Goal: Navigation & Orientation: Find specific page/section

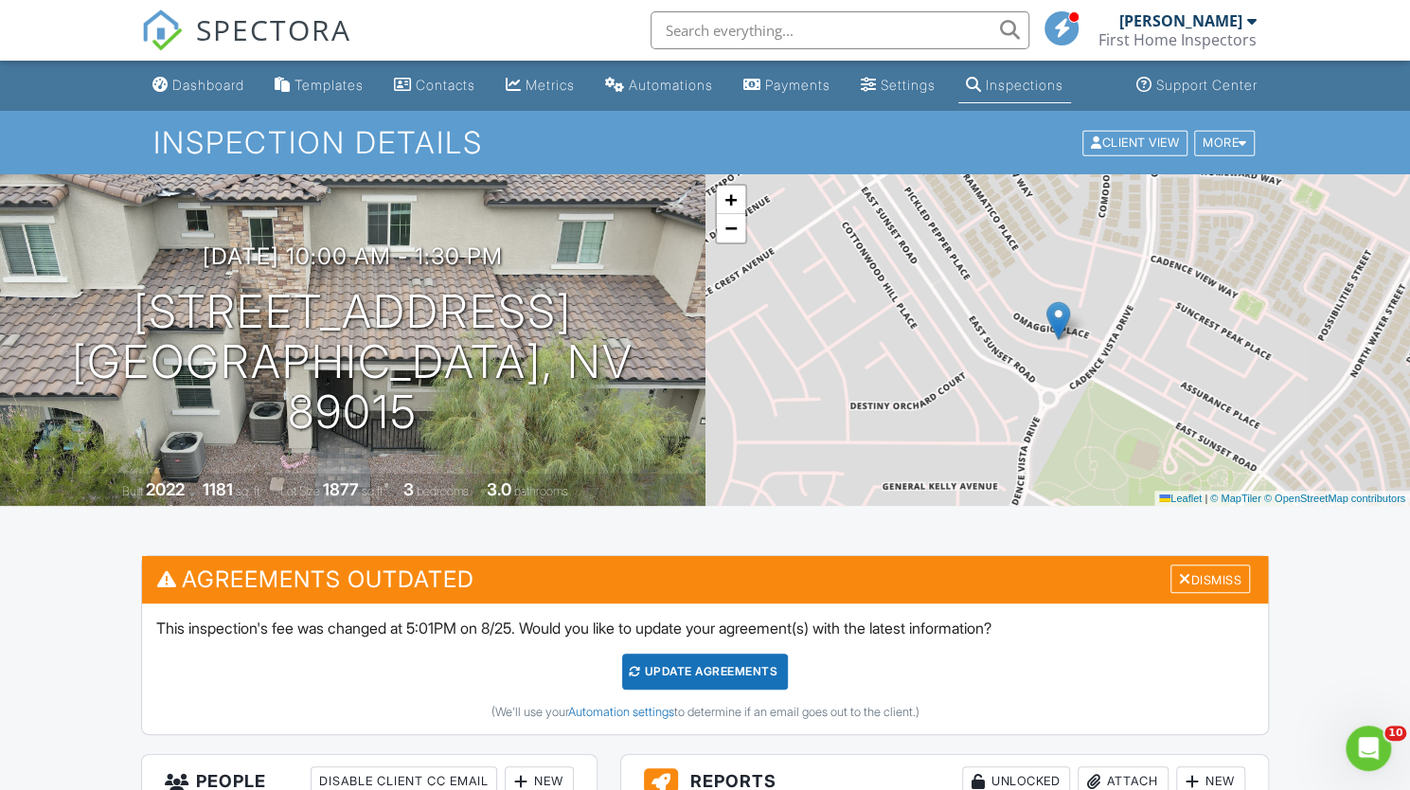
click at [206, 171] on div "Inspection Details Client View More Property Details Reschedule Reorder / Copy …" at bounding box center [705, 142] width 1410 height 63
drag, startPoint x: 0, startPoint y: 0, endPoint x: 206, endPoint y: 171, distance: 268.2
click at [206, 171] on div "Inspection Details Client View More Property Details Reschedule Reorder / Copy …" at bounding box center [705, 142] width 1410 height 63
click at [220, 90] on div "Dashboard" at bounding box center [208, 85] width 72 height 16
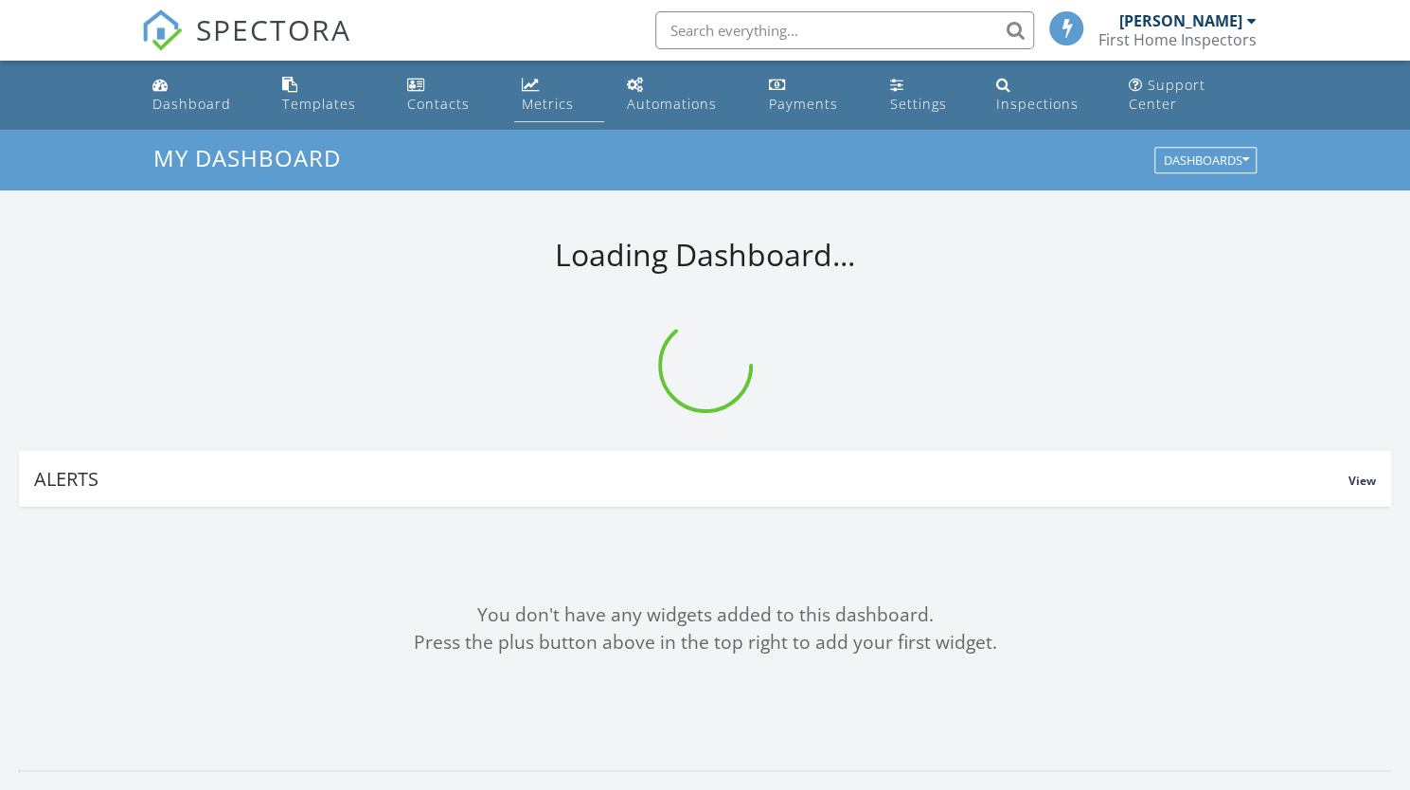
click at [568, 95] on div "Metrics" at bounding box center [548, 104] width 52 height 18
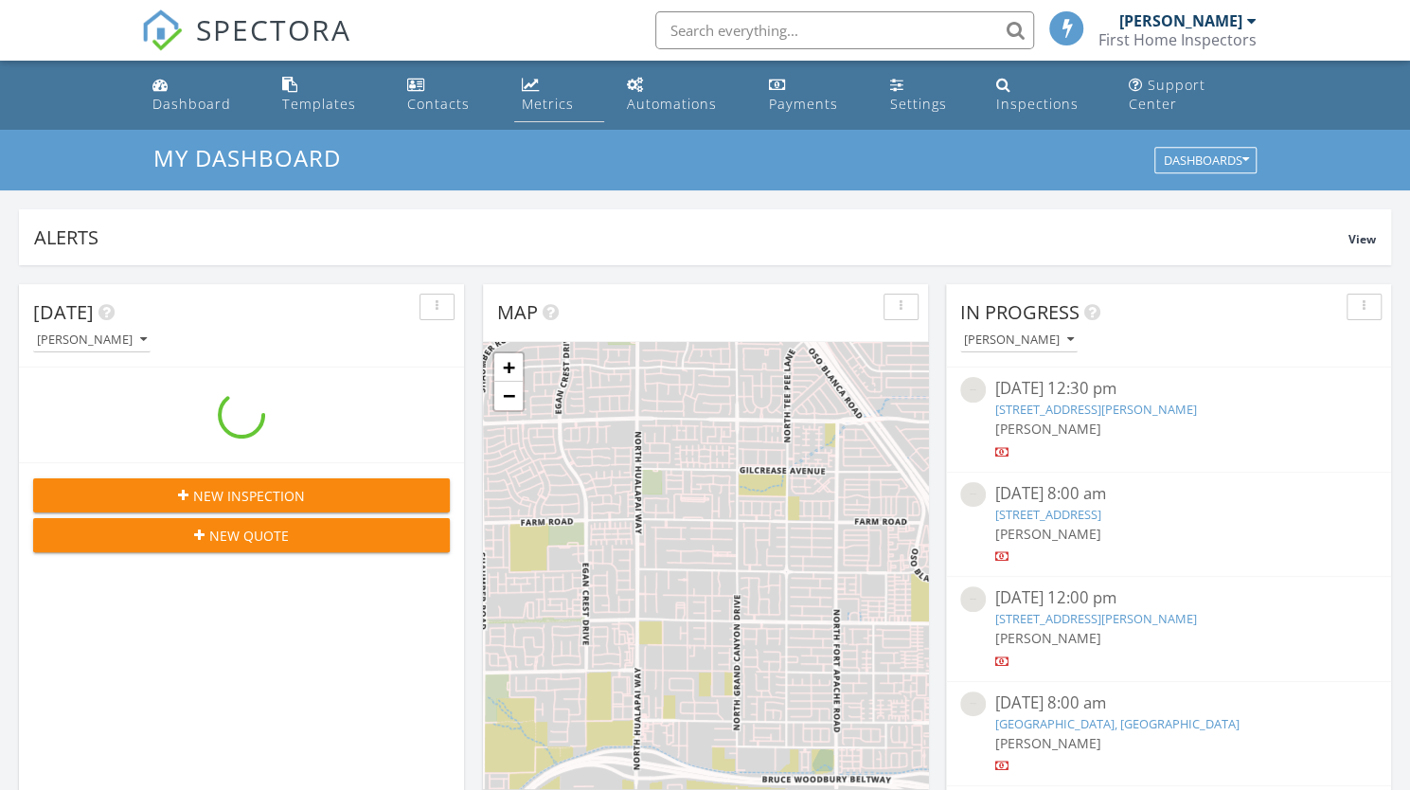
scroll to position [1751, 1438]
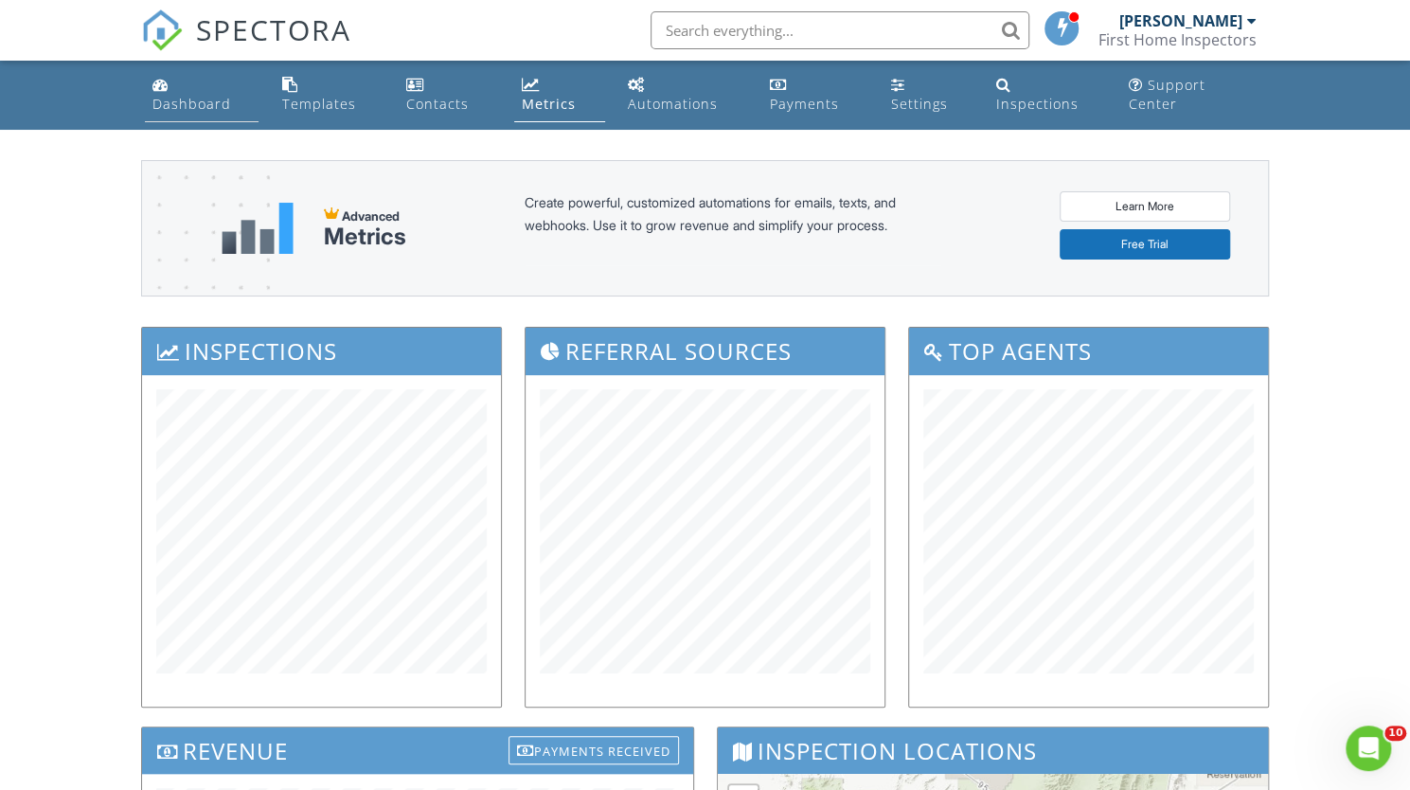
click at [223, 98] on link "Dashboard" at bounding box center [202, 95] width 115 height 54
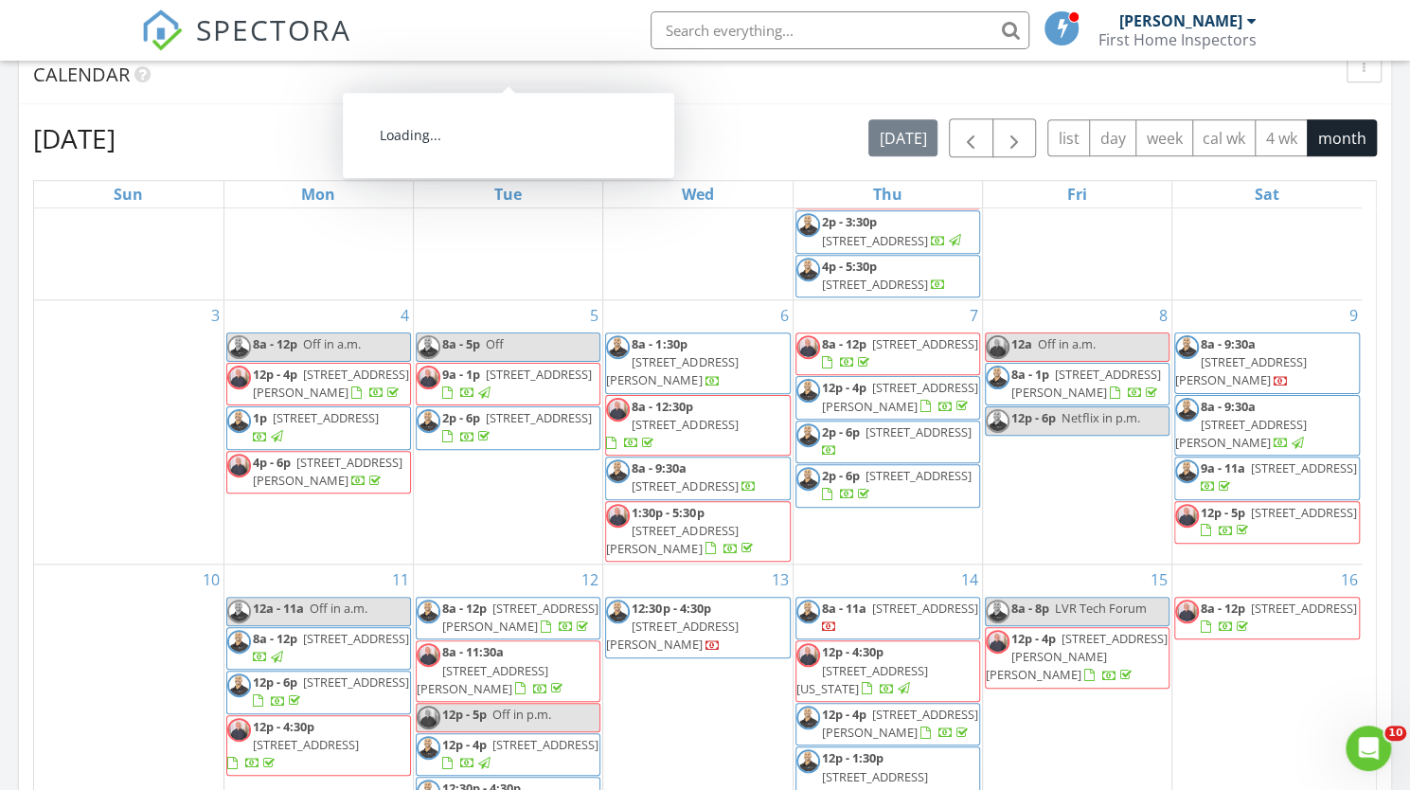
scroll to position [716, 0]
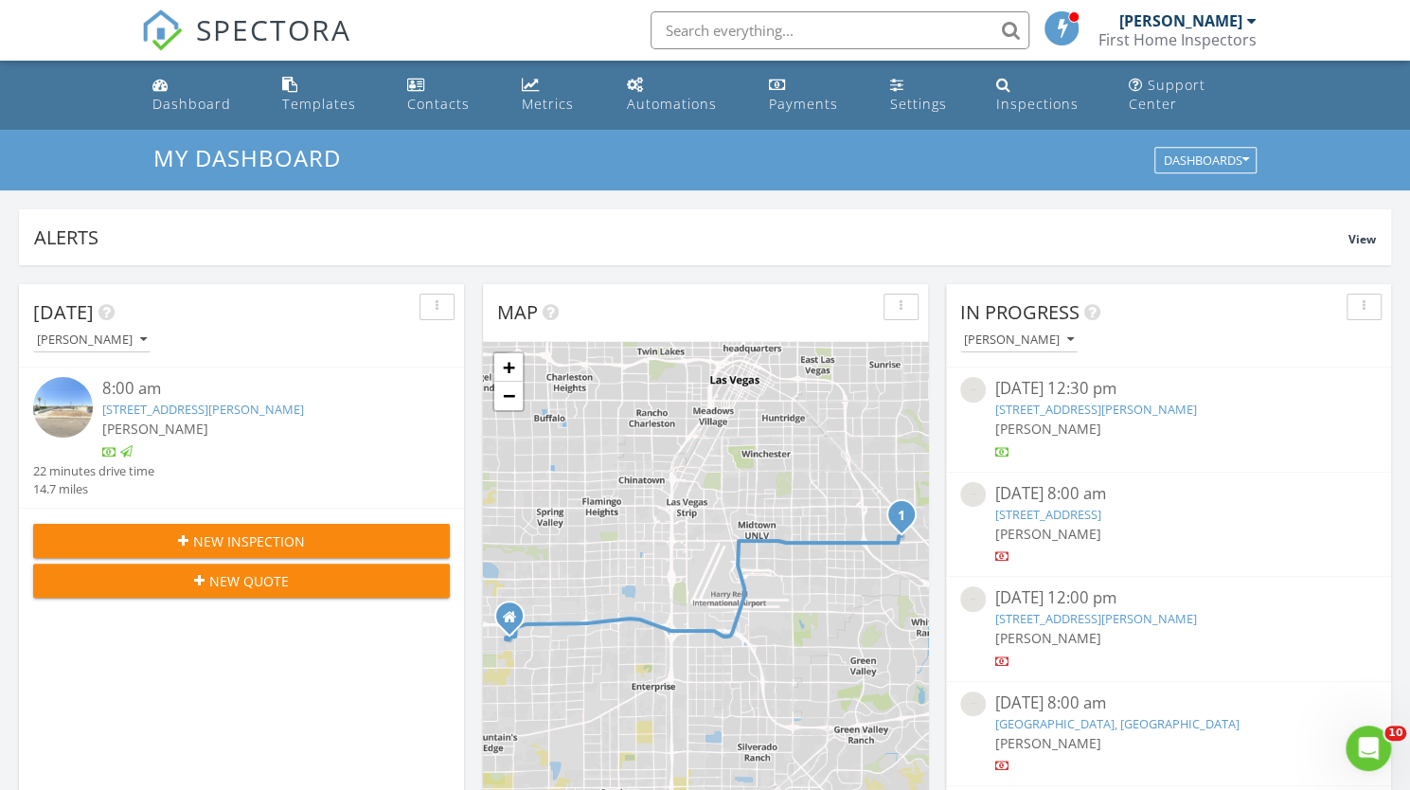
click at [1232, 40] on div "First Home Inspectors" at bounding box center [1177, 39] width 158 height 19
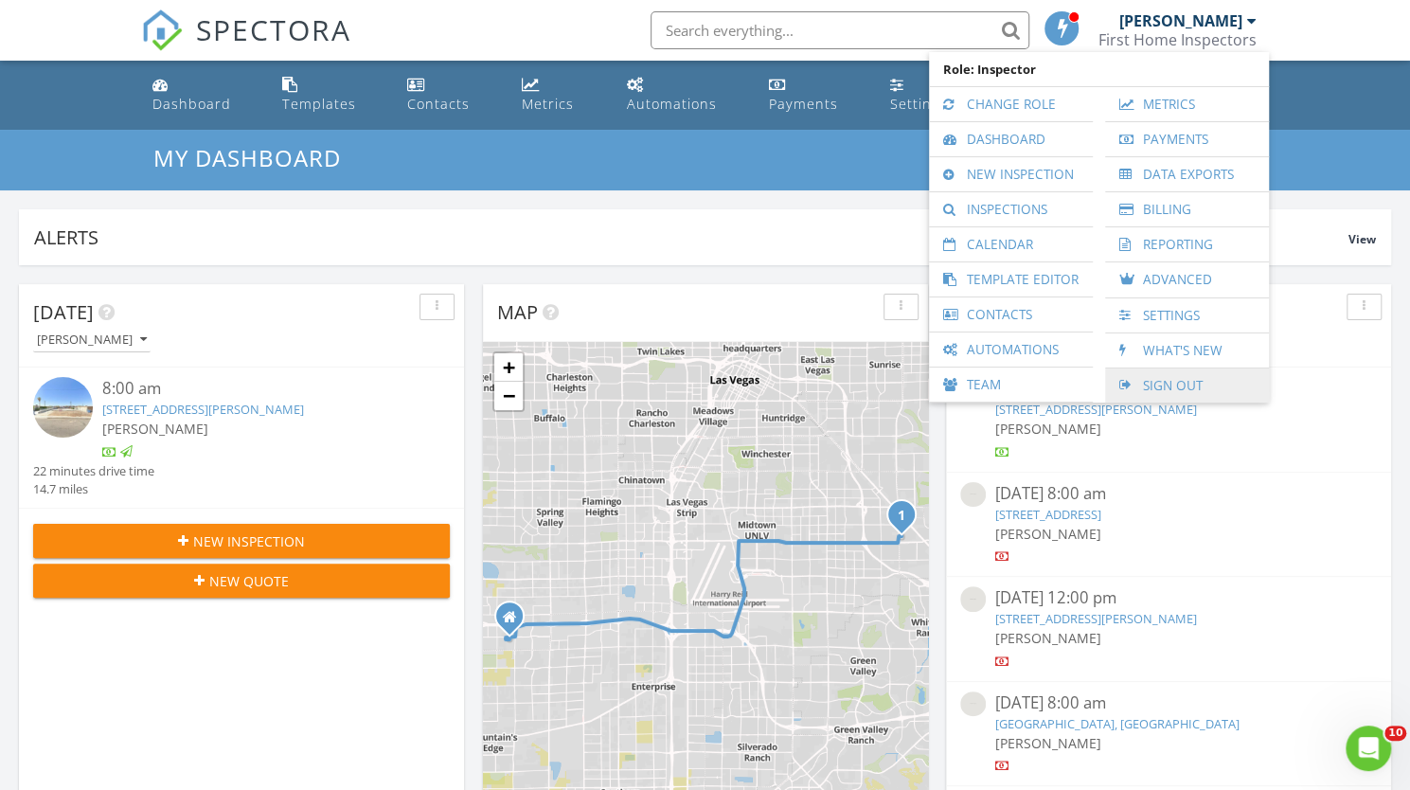
click at [1167, 374] on link "Sign Out" at bounding box center [1186, 385] width 145 height 34
